Goal: Information Seeking & Learning: Compare options

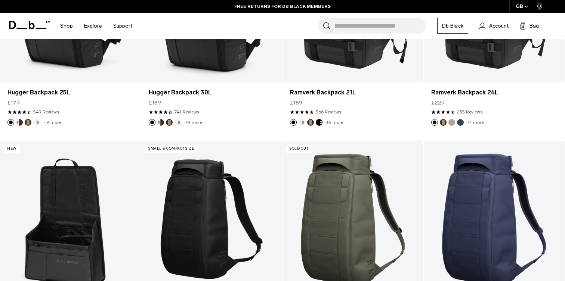
scroll to position [153, 0]
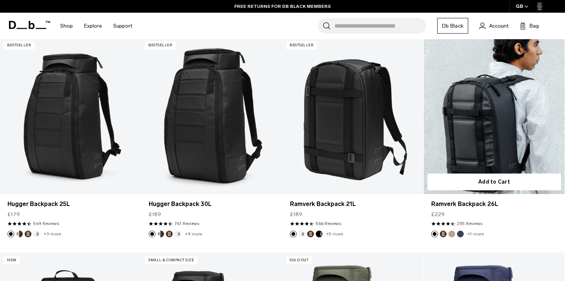
click at [509, 140] on link "Ramverk Backpack 26L" at bounding box center [494, 116] width 141 height 157
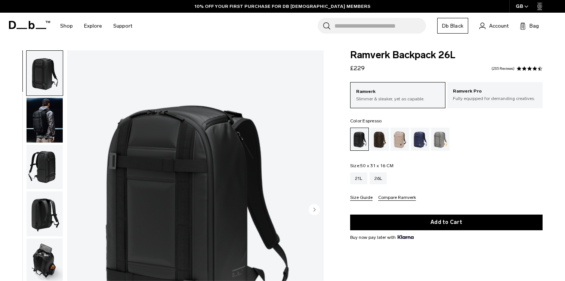
click at [377, 139] on div "Espresso" at bounding box center [379, 139] width 19 height 23
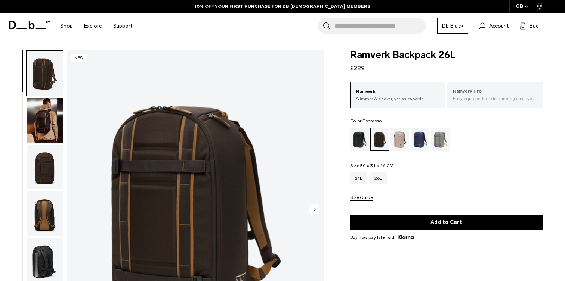
click at [520, 92] on p "Ramverk Pro" at bounding box center [495, 91] width 84 height 7
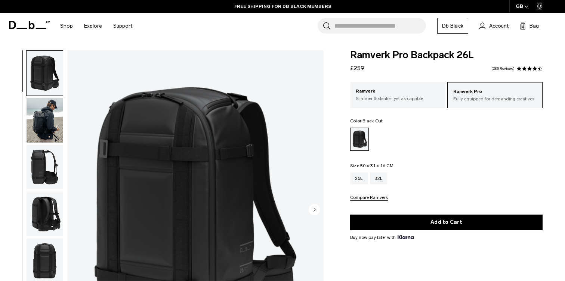
click at [42, 166] on img "button" at bounding box center [45, 167] width 36 height 45
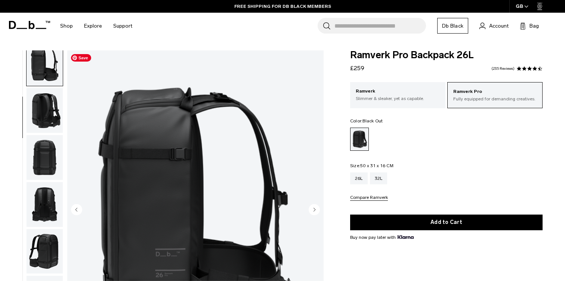
scroll to position [80, 0]
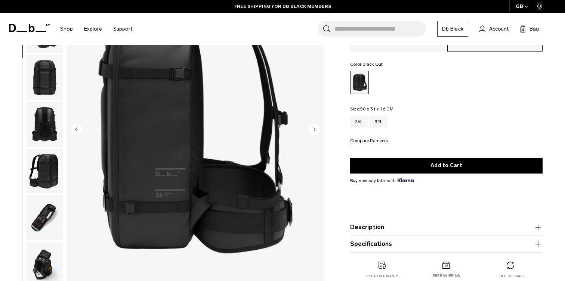
click at [40, 127] on img "button" at bounding box center [45, 124] width 36 height 45
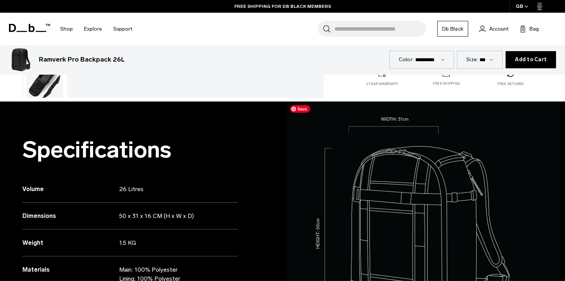
scroll to position [420, 0]
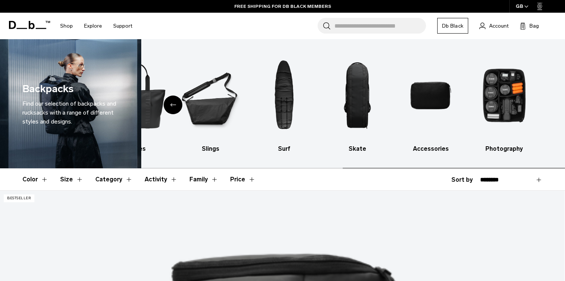
click at [131, 119] on div "Backpacks Find our selection of backpacks and rucksacks with a range of differe…" at bounding box center [282, 103] width 565 height 129
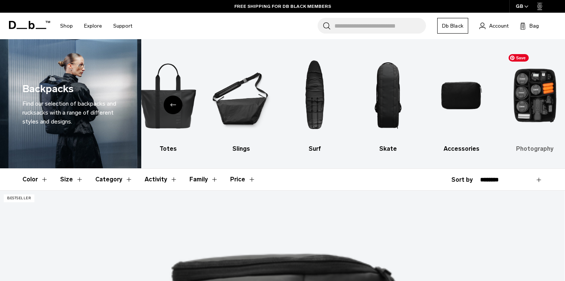
click at [541, 97] on img "10 / 10" at bounding box center [535, 95] width 60 height 90
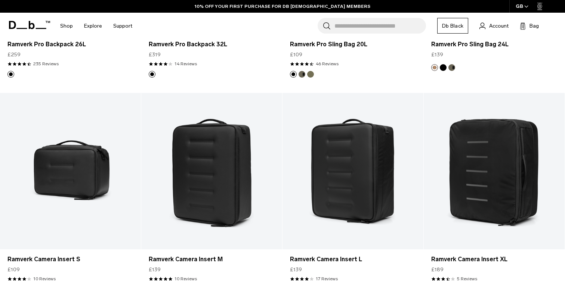
scroll to position [322, 0]
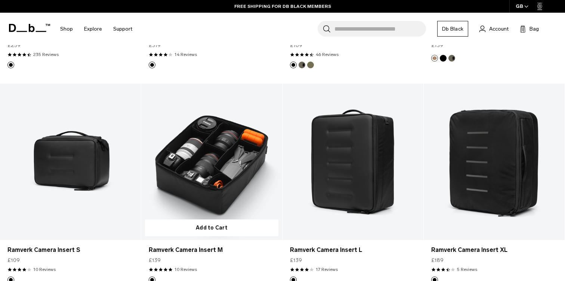
click at [204, 170] on link "Ramverk Camera Insert M" at bounding box center [211, 162] width 141 height 157
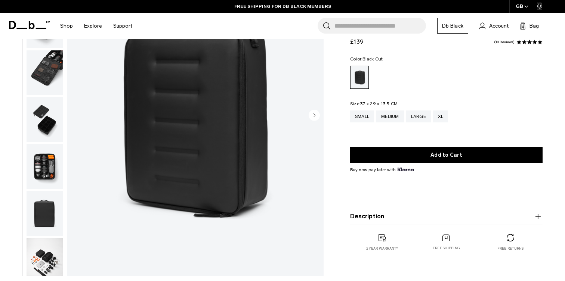
scroll to position [133, 0]
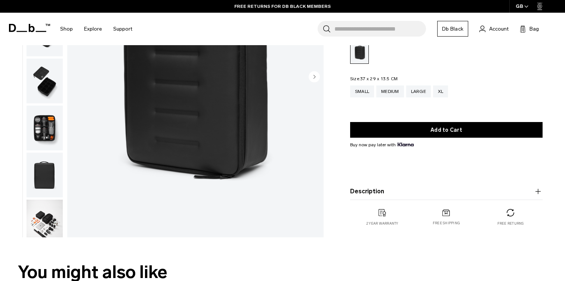
click at [50, 130] on img "button" at bounding box center [45, 128] width 36 height 45
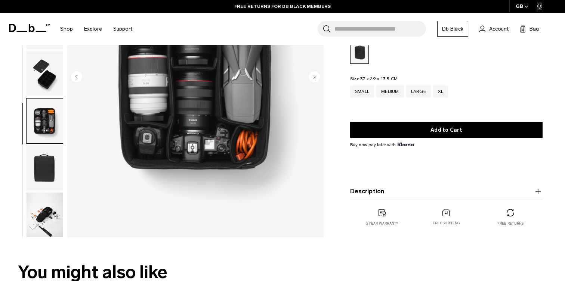
click at [44, 80] on img "button" at bounding box center [45, 74] width 36 height 45
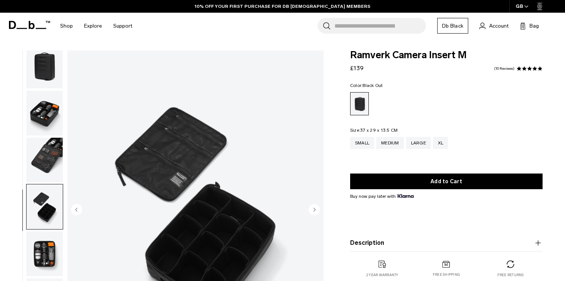
scroll to position [158, 0]
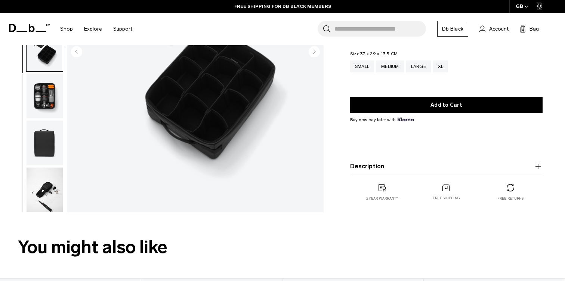
click at [50, 192] on img "button" at bounding box center [45, 190] width 36 height 45
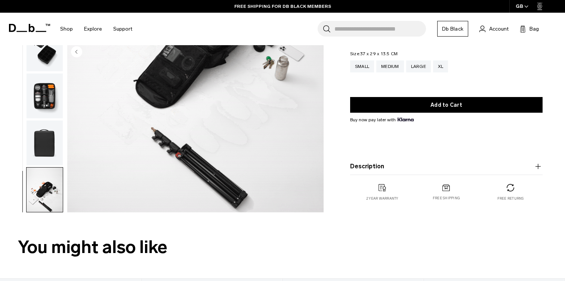
click at [50, 192] on img "button" at bounding box center [45, 190] width 36 height 45
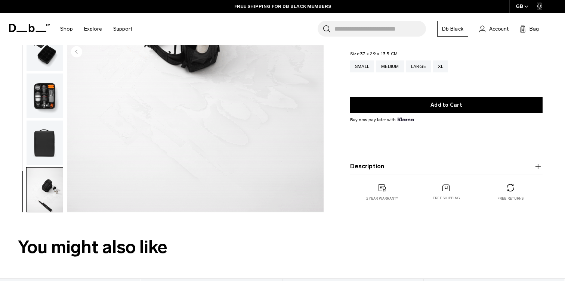
scroll to position [44, 0]
